Goal: Task Accomplishment & Management: Use online tool/utility

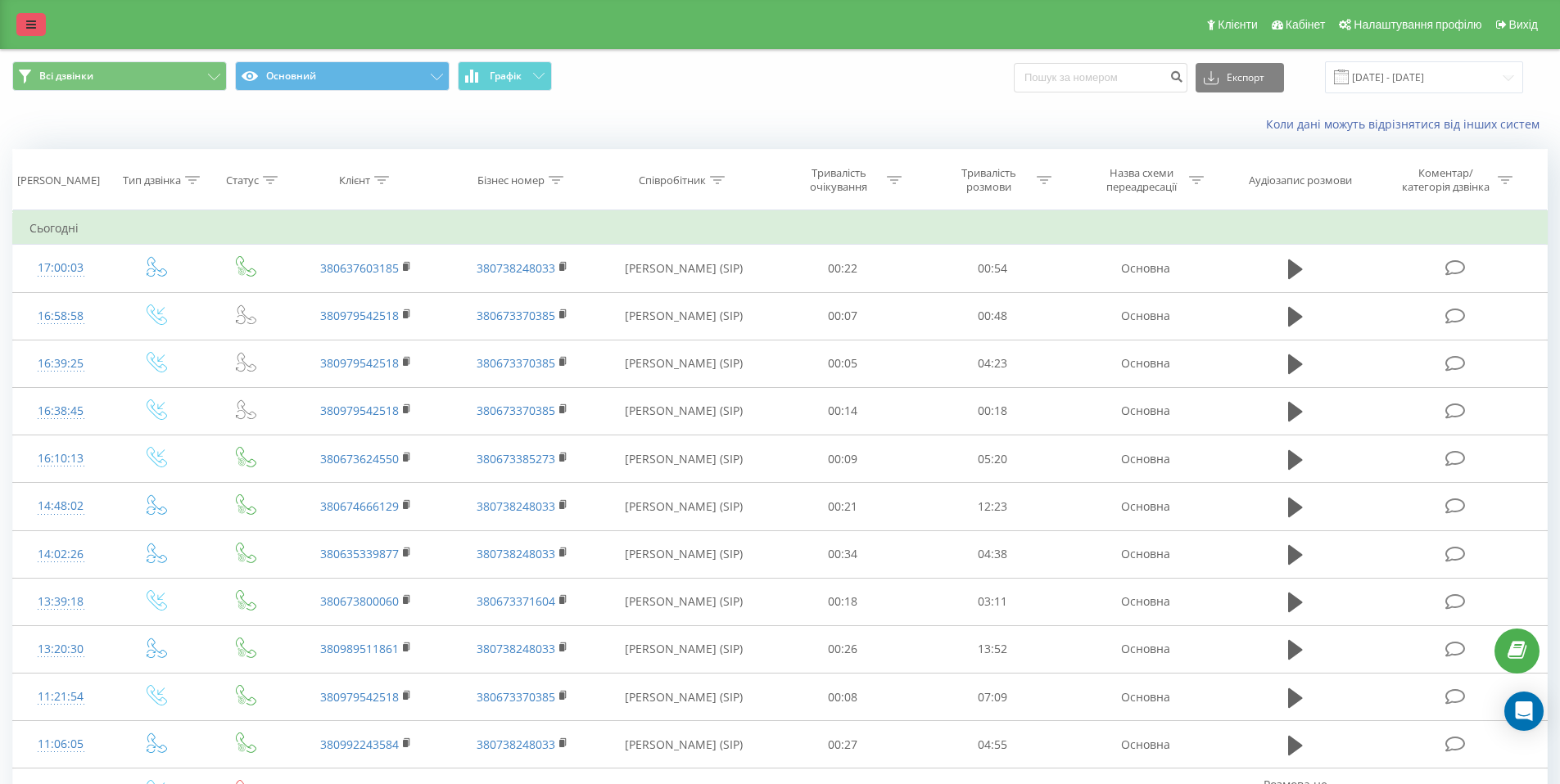
click at [38, 35] on link at bounding box center [32, 24] width 30 height 23
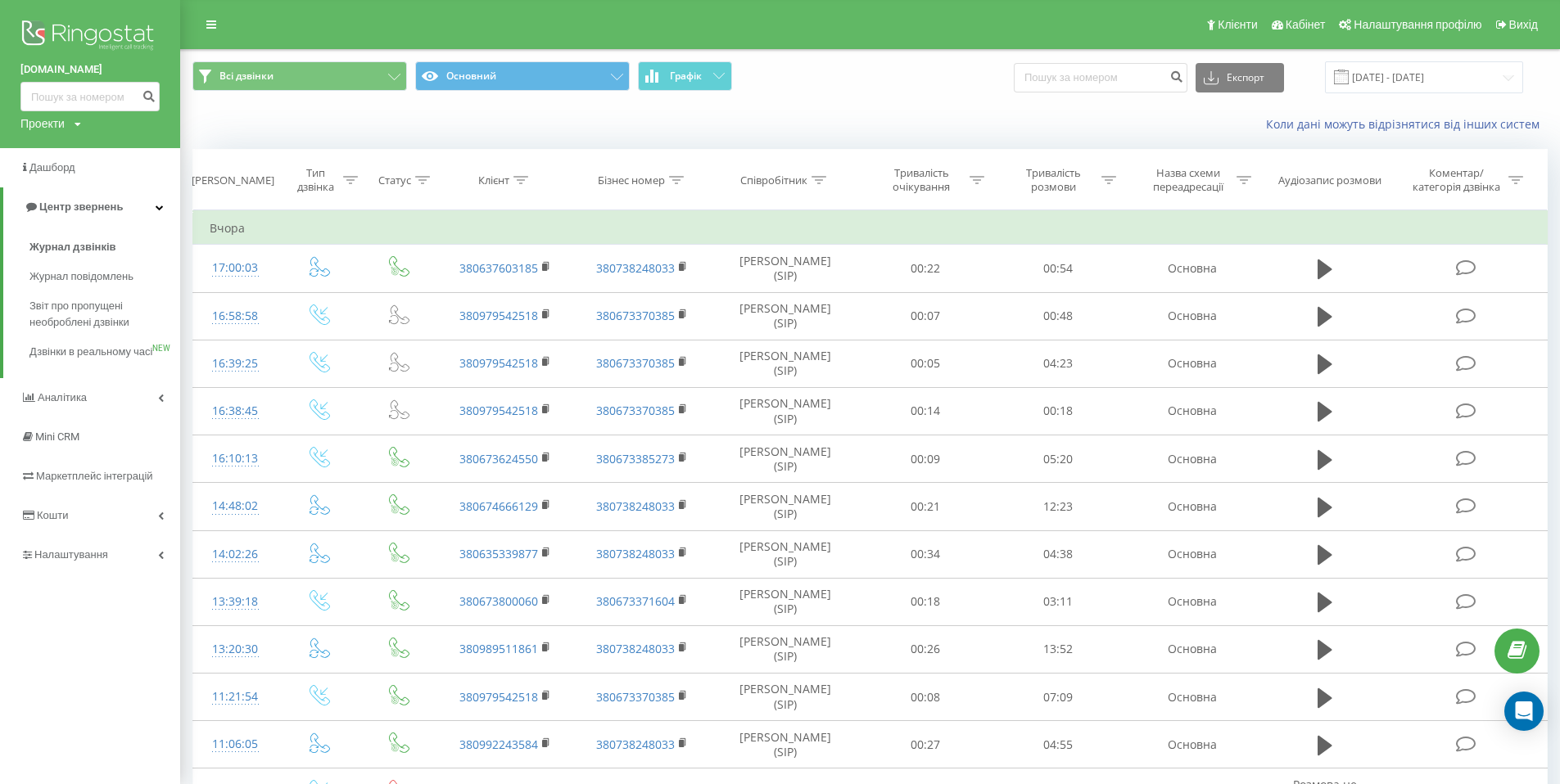
click at [60, 35] on img at bounding box center [89, 37] width 139 height 41
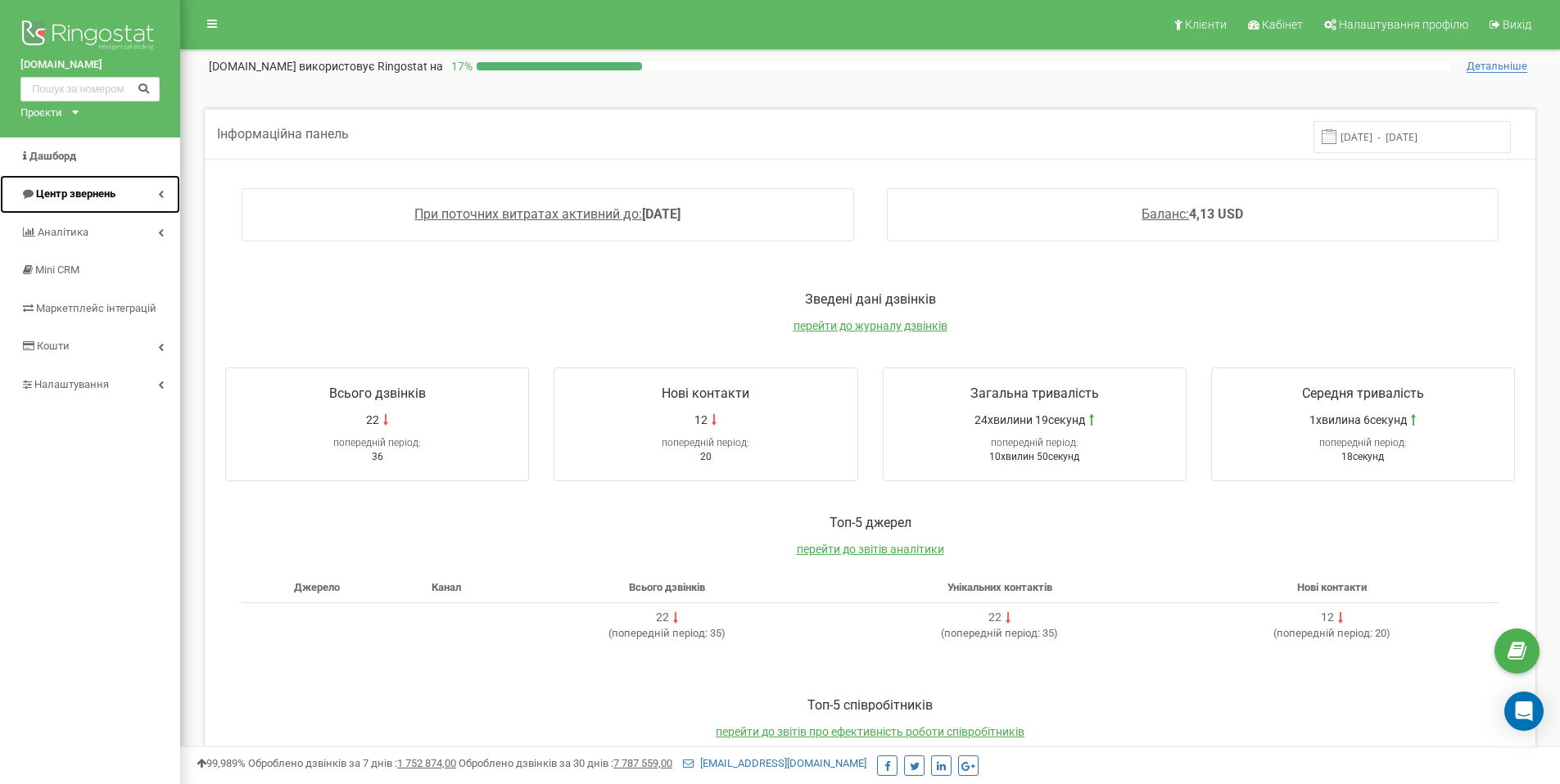
click at [154, 193] on link "Центр звернень" at bounding box center [90, 194] width 180 height 38
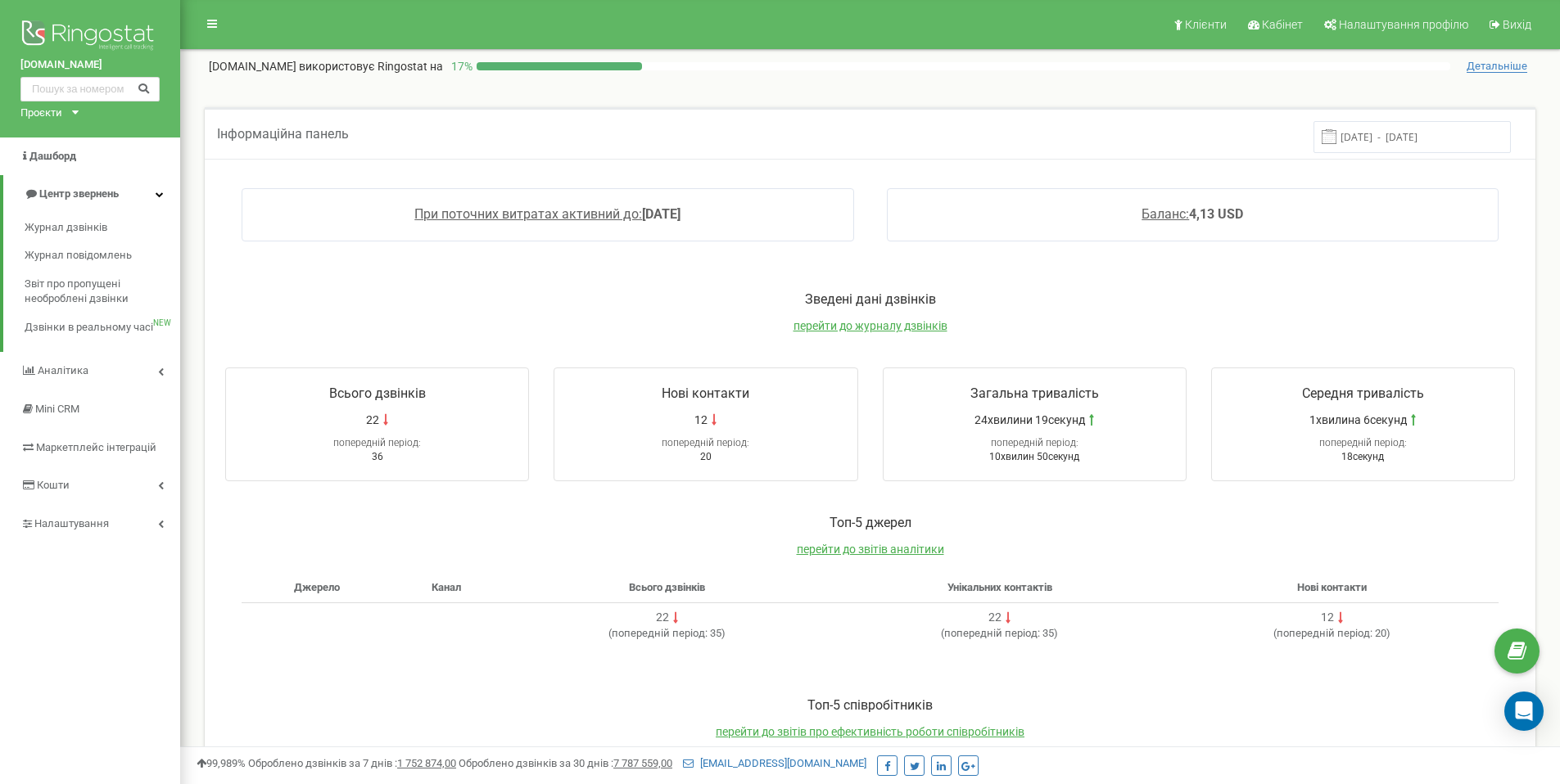
click at [76, 111] on icon at bounding box center [74, 112] width 6 height 4
click at [66, 153] on link "[DOMAIN_NAME]" at bounding box center [67, 152] width 74 height 8
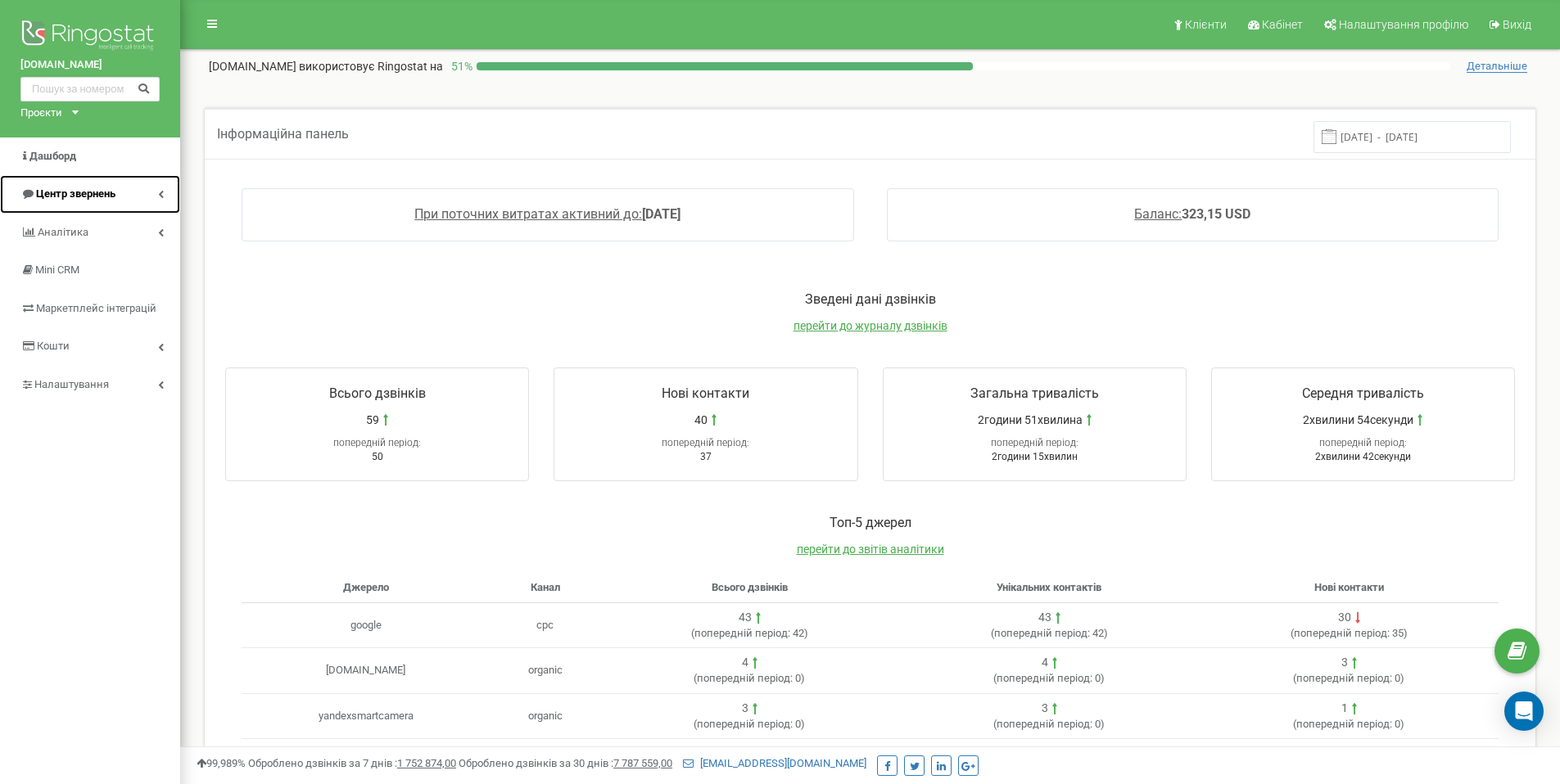
click at [159, 192] on icon at bounding box center [161, 193] width 6 height 8
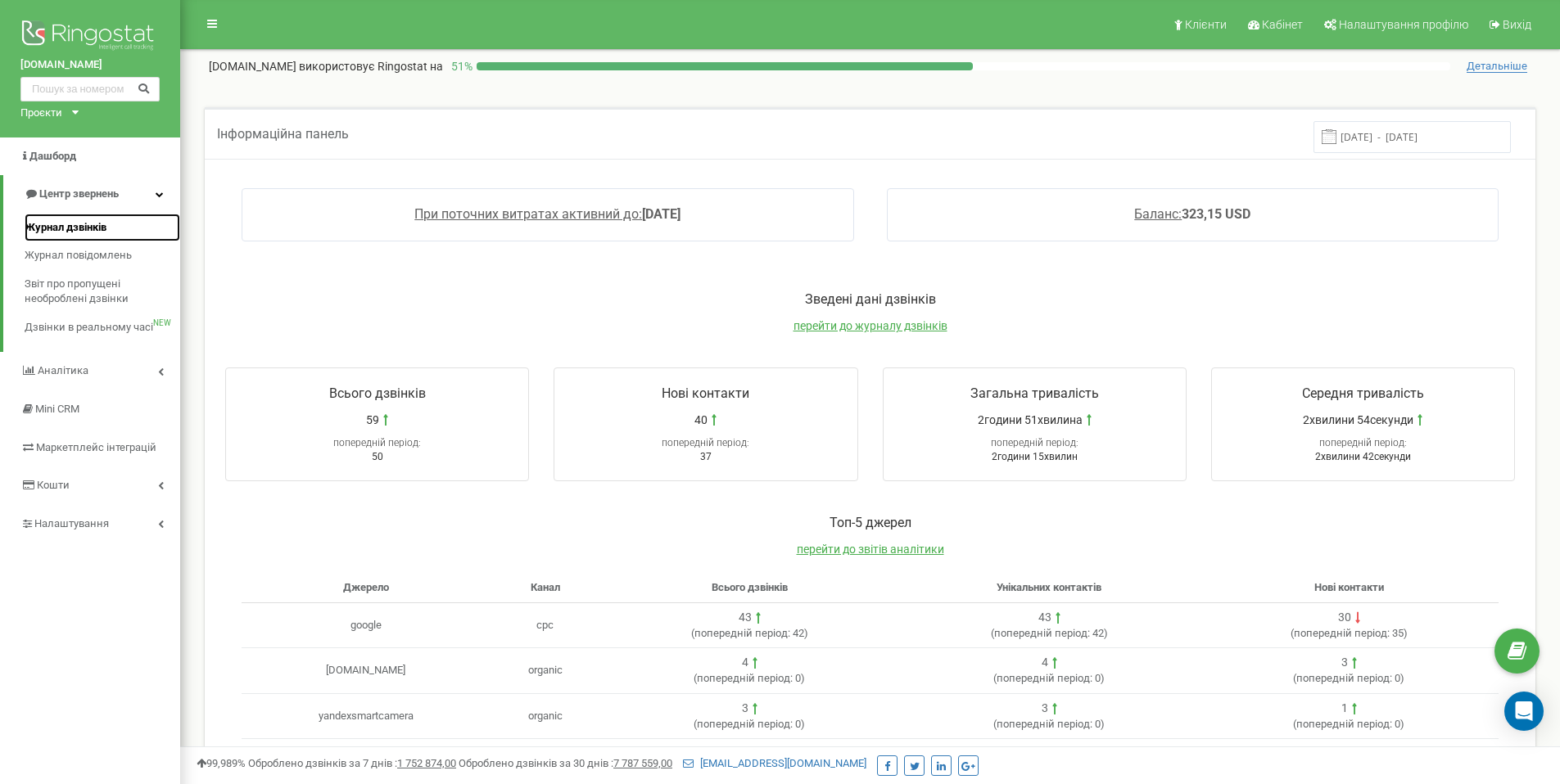
click at [102, 223] on span "Журнал дзвінків" at bounding box center [66, 228] width 82 height 16
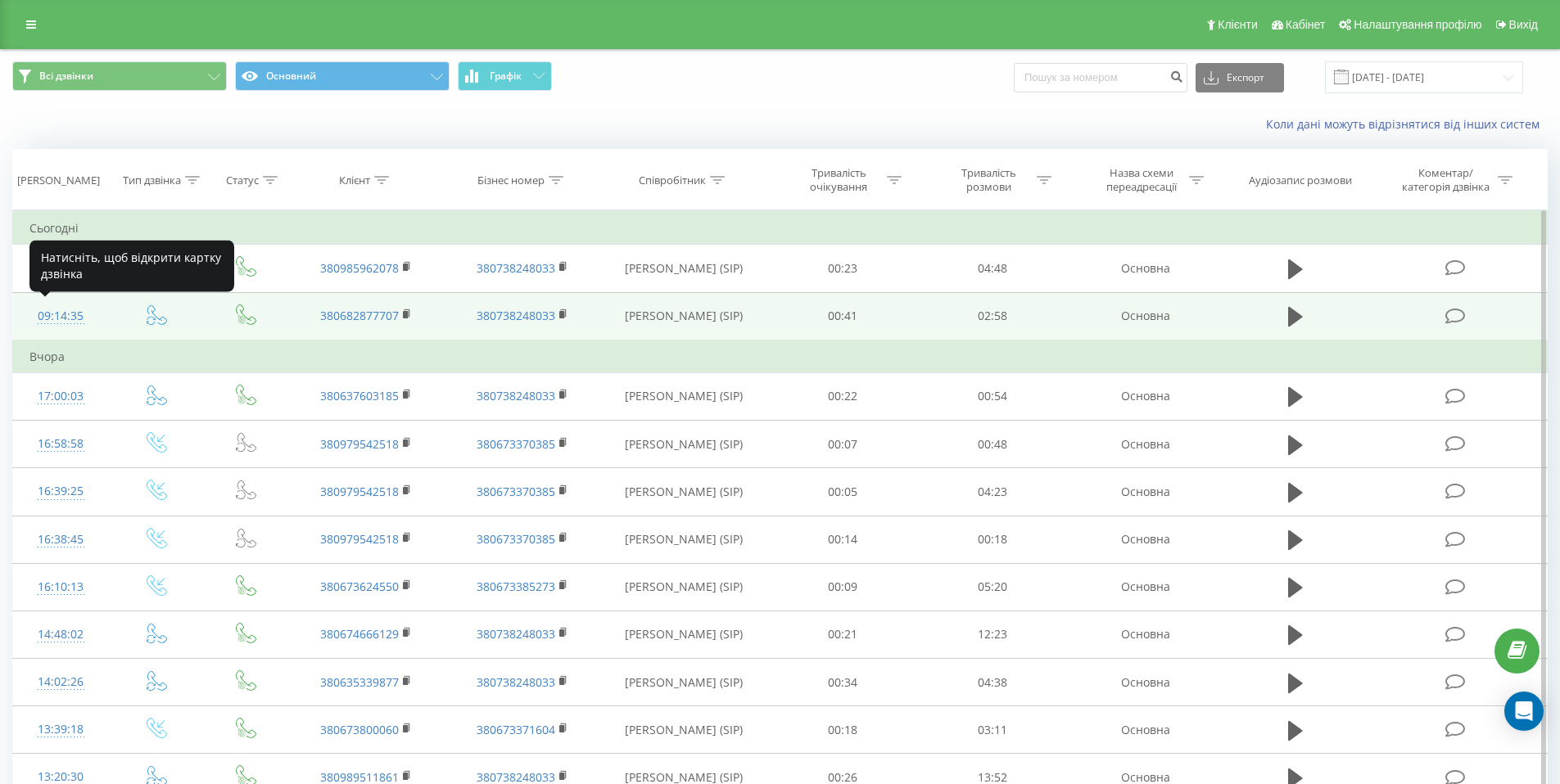
click at [60, 313] on div "09:14:35" at bounding box center [61, 316] width 63 height 32
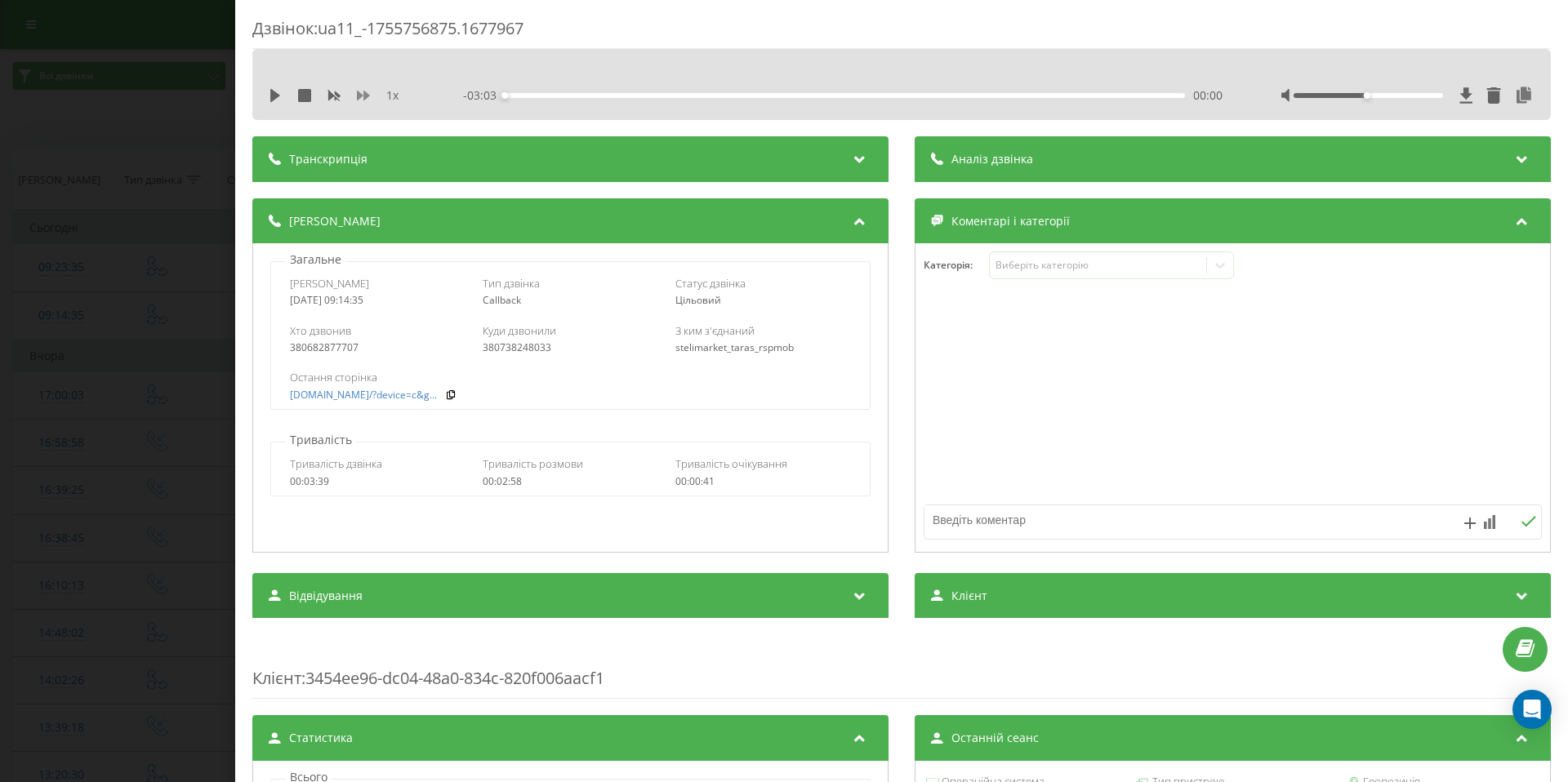
click at [367, 100] on icon at bounding box center [363, 95] width 13 height 13
drag, startPoint x: 272, startPoint y: 96, endPoint x: 319, endPoint y: 141, distance: 65.1
click at [272, 96] on icon at bounding box center [275, 95] width 10 height 13
click at [1398, 93] on div at bounding box center [1368, 96] width 149 height 5
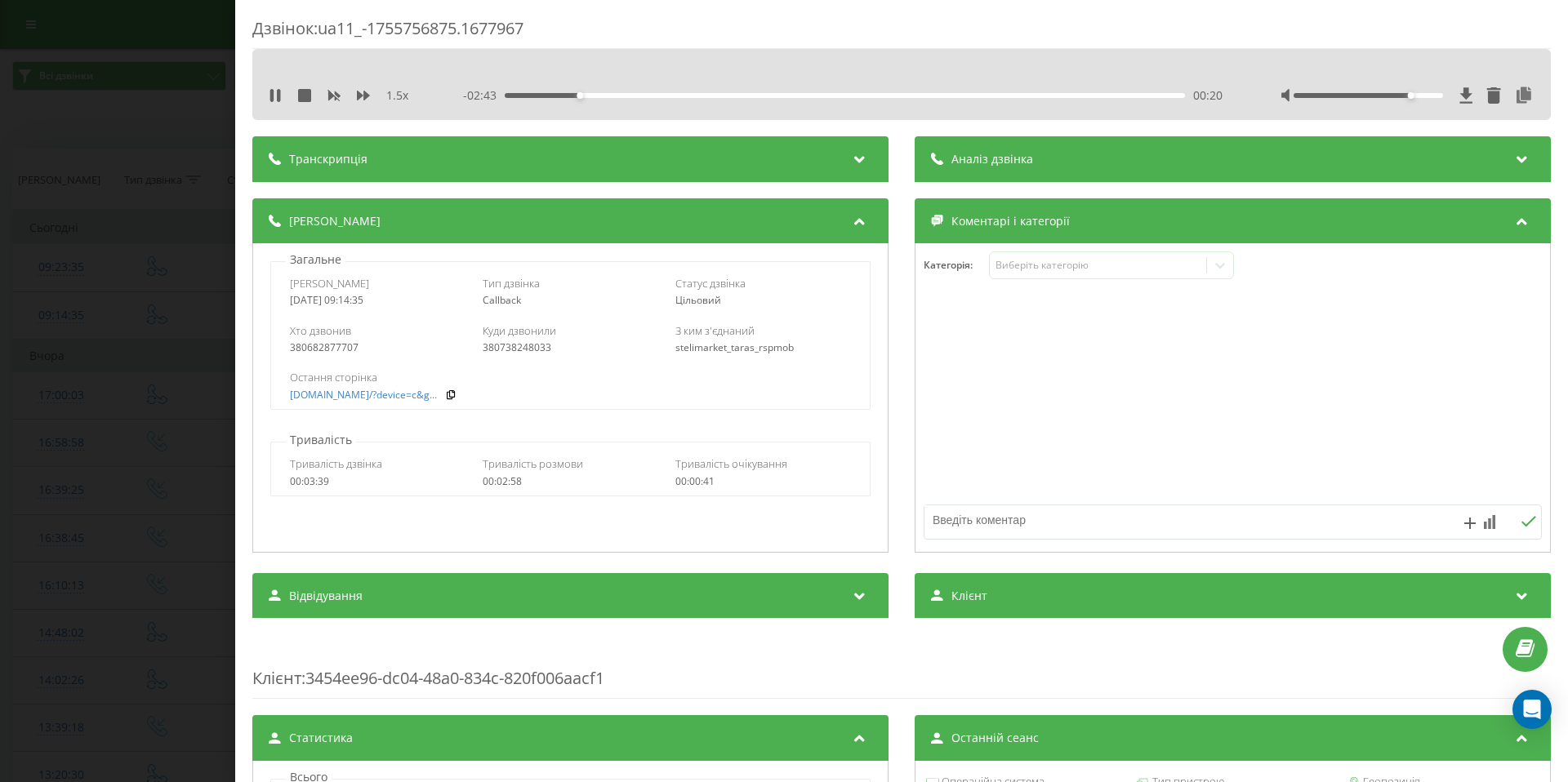
click at [1418, 93] on div at bounding box center [1368, 96] width 149 height 5
drag, startPoint x: 1417, startPoint y: 97, endPoint x: 1441, endPoint y: 98, distance: 24.0
click at [1441, 98] on div at bounding box center [1408, 95] width 253 height 17
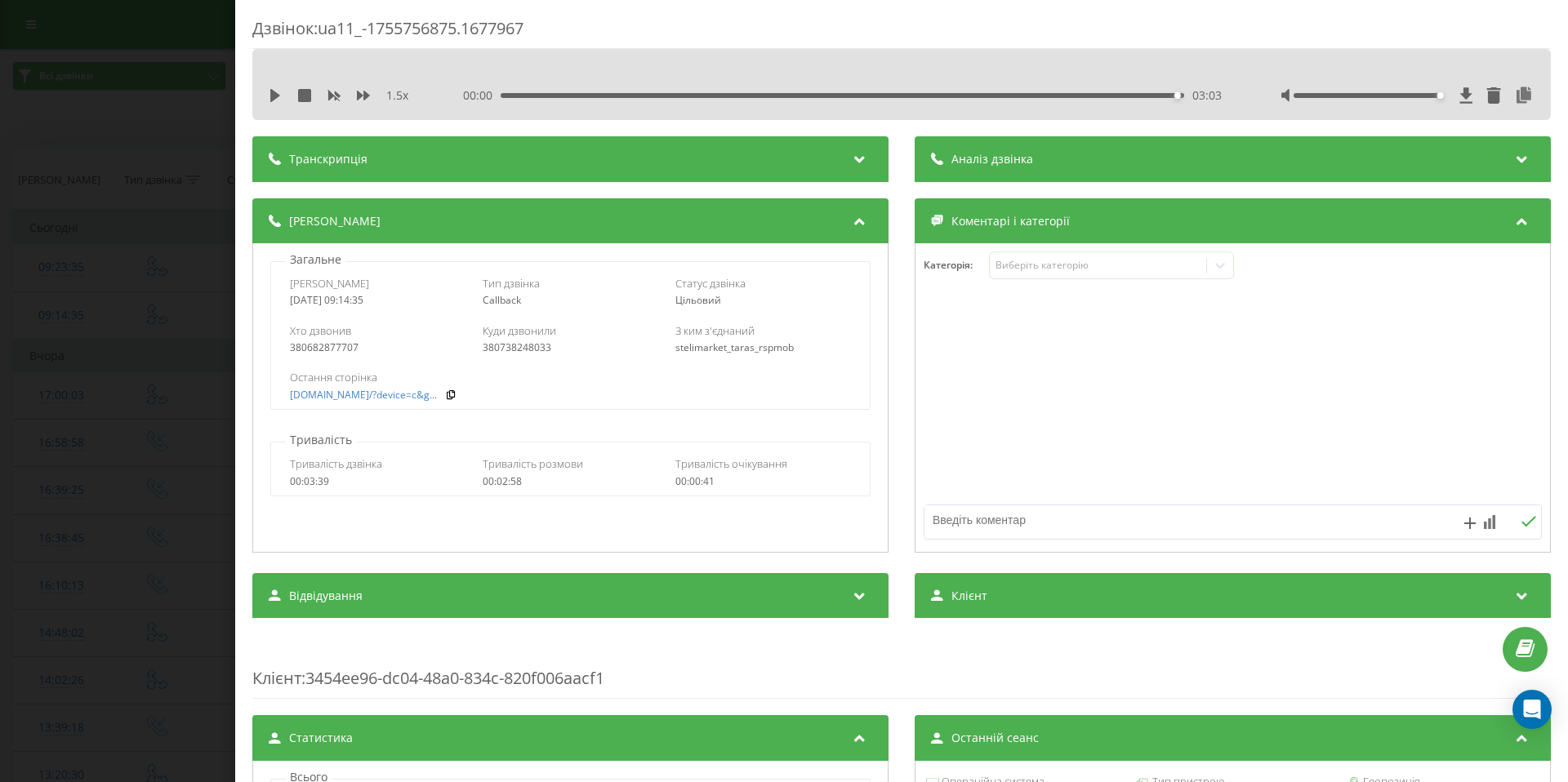
click at [188, 234] on div "Дзвінок : ua11_-1755756875.1677967 1.5 x 00:00 03:03 03:03 Транскрипція Для AI-…" at bounding box center [784, 391] width 1568 height 782
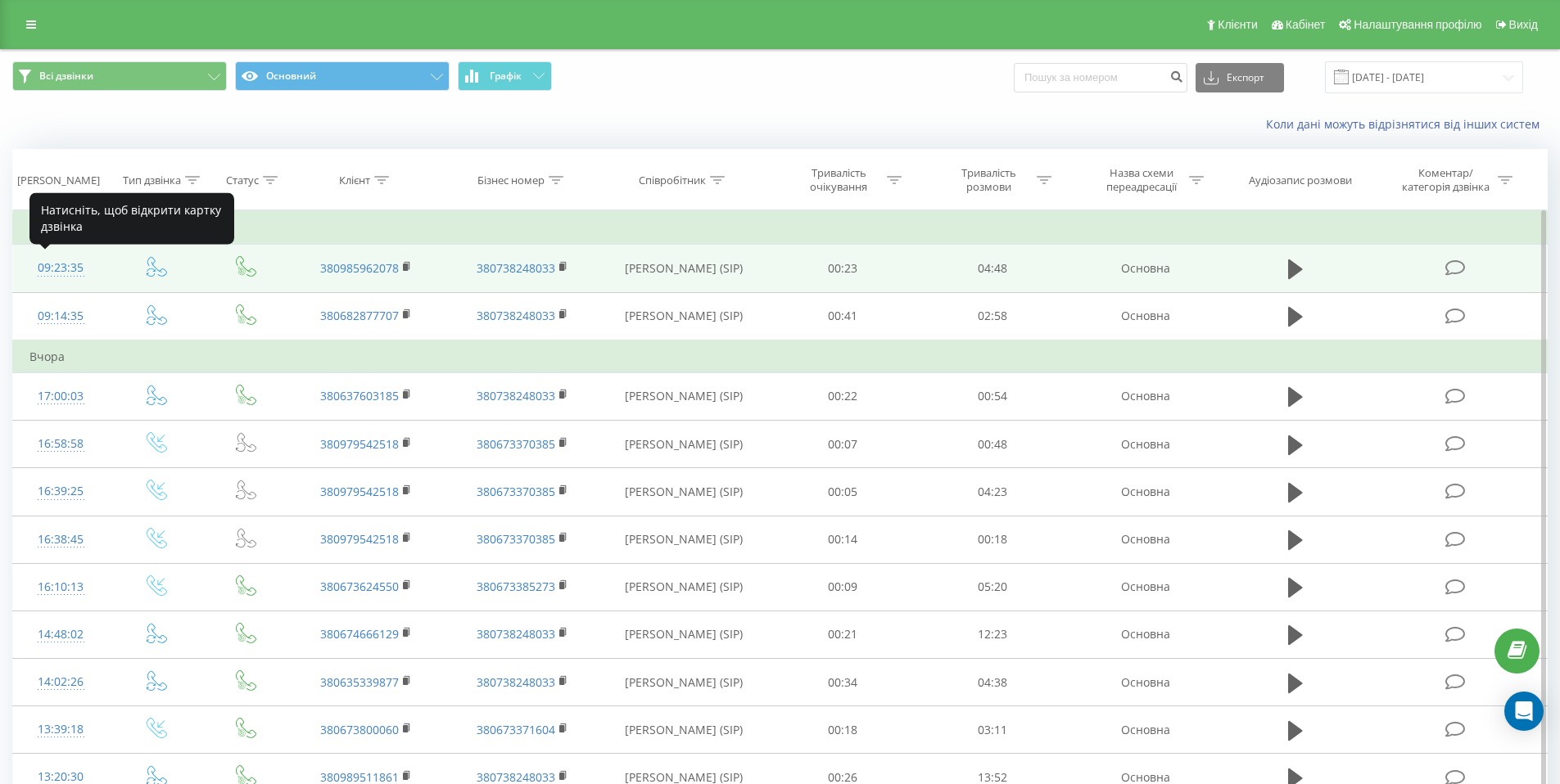
click at [56, 268] on div "09:23:35" at bounding box center [61, 268] width 63 height 32
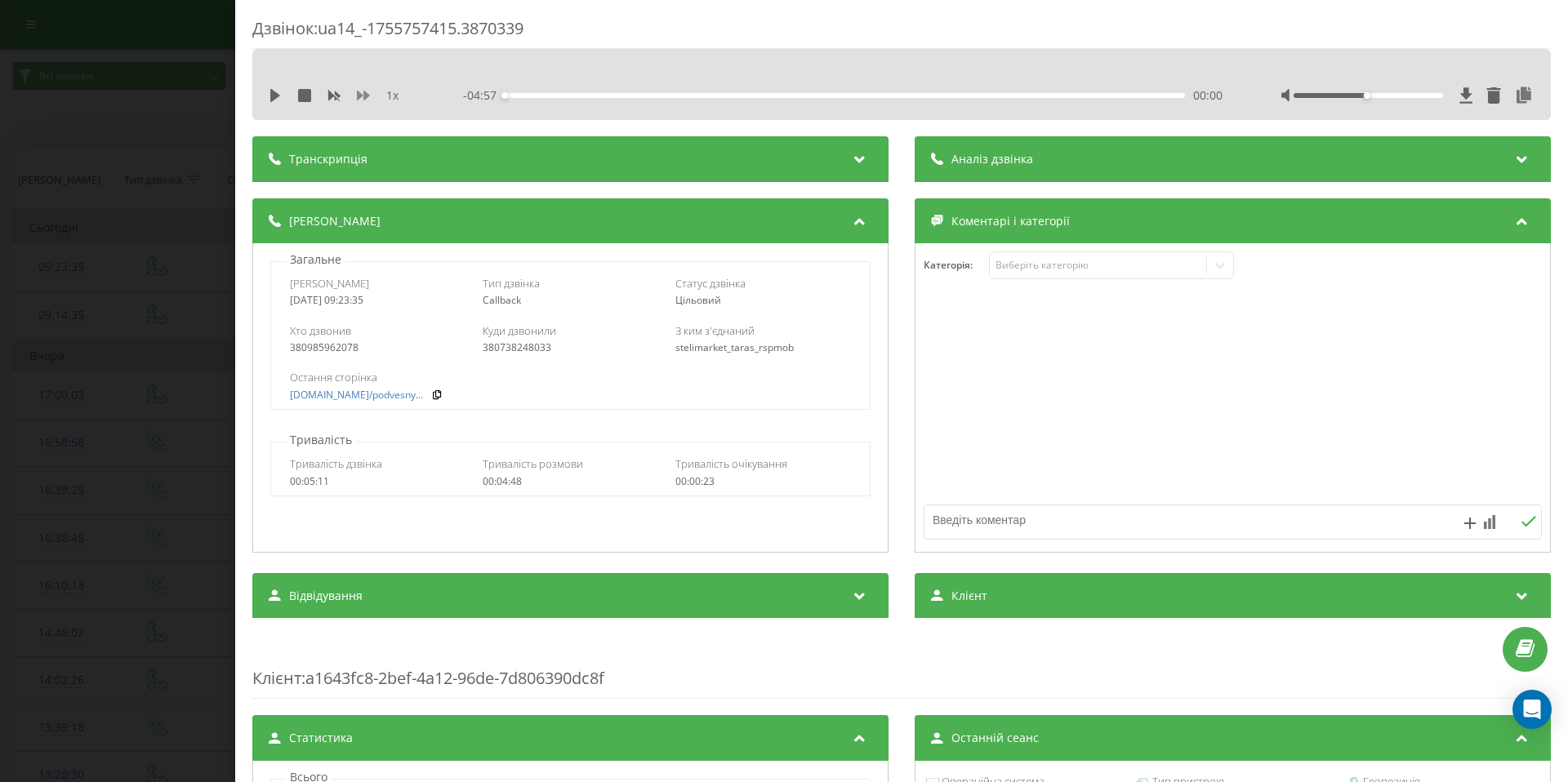
click at [361, 94] on icon at bounding box center [363, 95] width 13 height 10
click at [276, 93] on icon at bounding box center [275, 95] width 13 height 13
